Goal: Find specific page/section

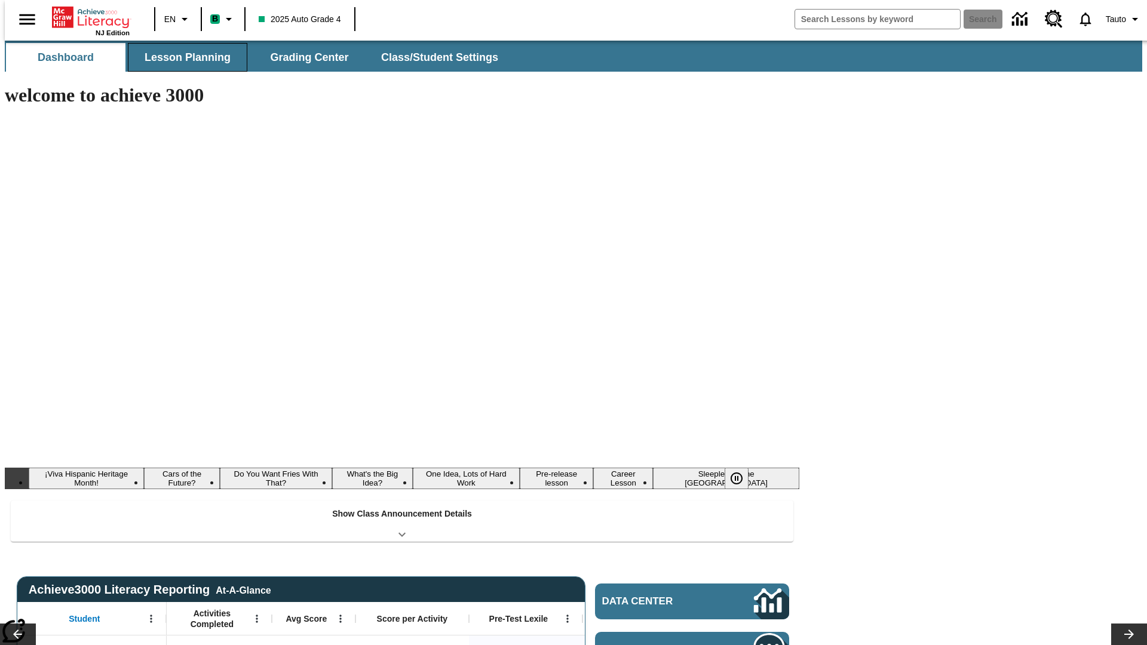
click at [183, 57] on span "Lesson Planning" at bounding box center [188, 58] width 86 height 14
